Goal: Task Accomplishment & Management: Complete application form

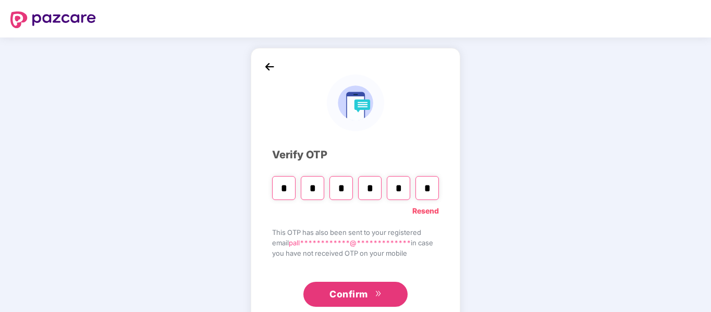
click at [347, 295] on span "Confirm" at bounding box center [348, 294] width 39 height 15
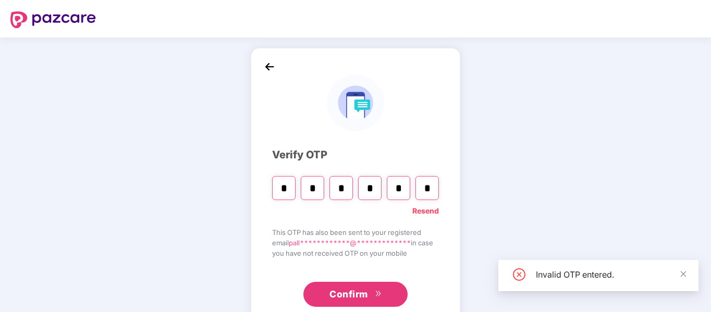
click at [433, 211] on link "Resend" at bounding box center [425, 210] width 27 height 11
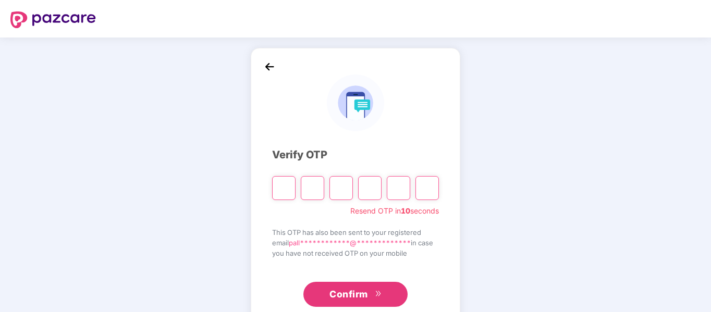
click at [284, 190] on input "Please enter verification code. Digit 1" at bounding box center [283, 188] width 23 height 24
type input "*"
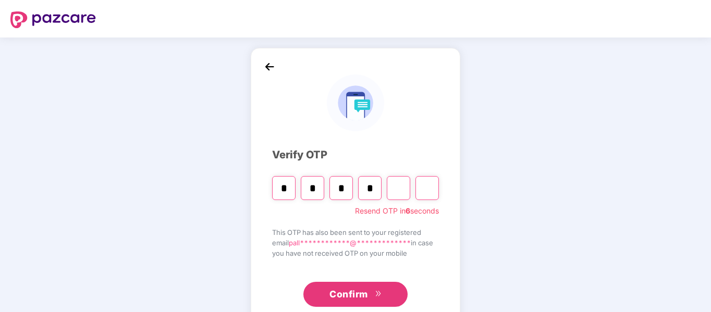
type input "*"
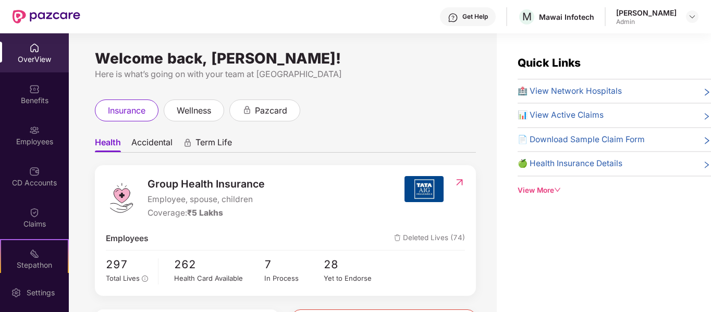
click at [34, 141] on div "Employees" at bounding box center [34, 142] width 69 height 10
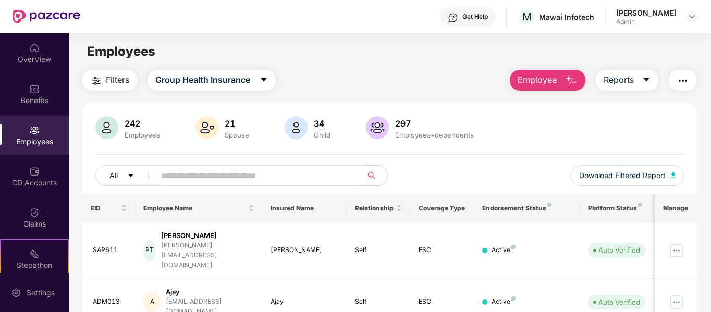
click at [562, 79] on button "Employee" at bounding box center [548, 80] width 76 height 21
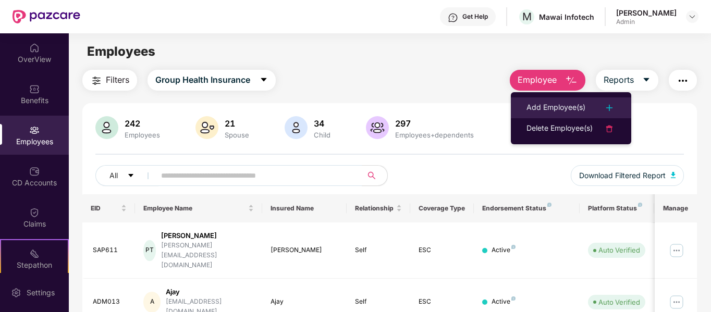
click at [549, 100] on li "Add Employee(s)" at bounding box center [571, 107] width 120 height 21
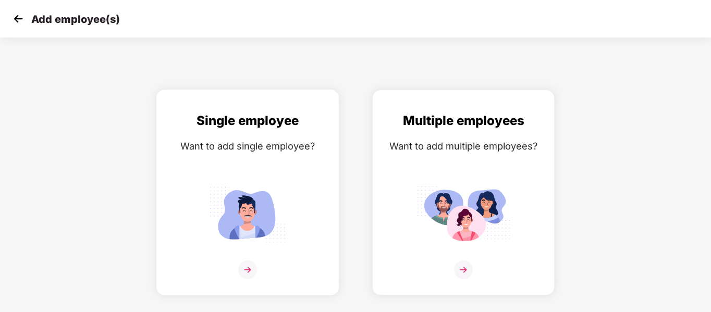
click at [243, 226] on img at bounding box center [248, 214] width 94 height 65
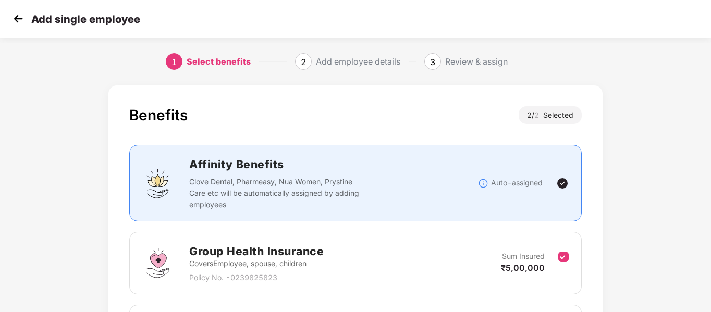
scroll to position [146, 0]
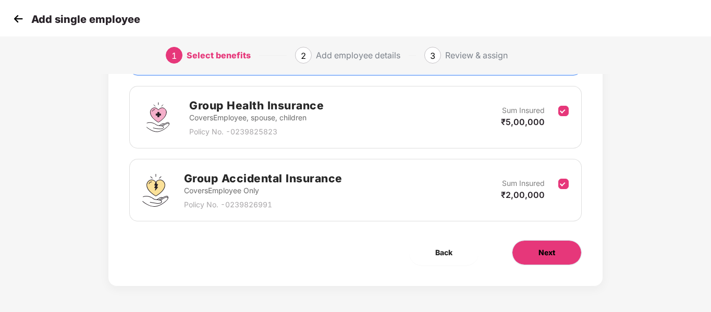
click at [567, 246] on button "Next" at bounding box center [547, 252] width 70 height 25
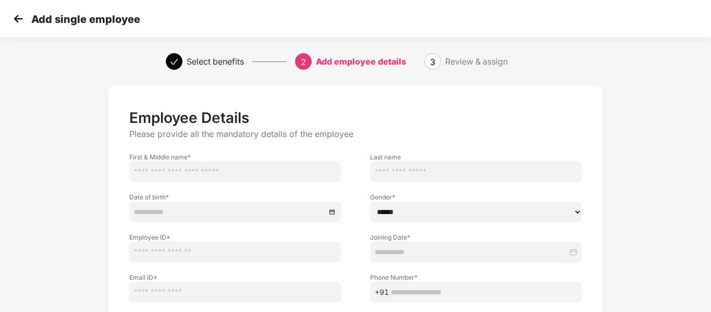
click at [291, 174] on input "text" at bounding box center [235, 172] width 212 height 21
